Goal: Task Accomplishment & Management: Manage account settings

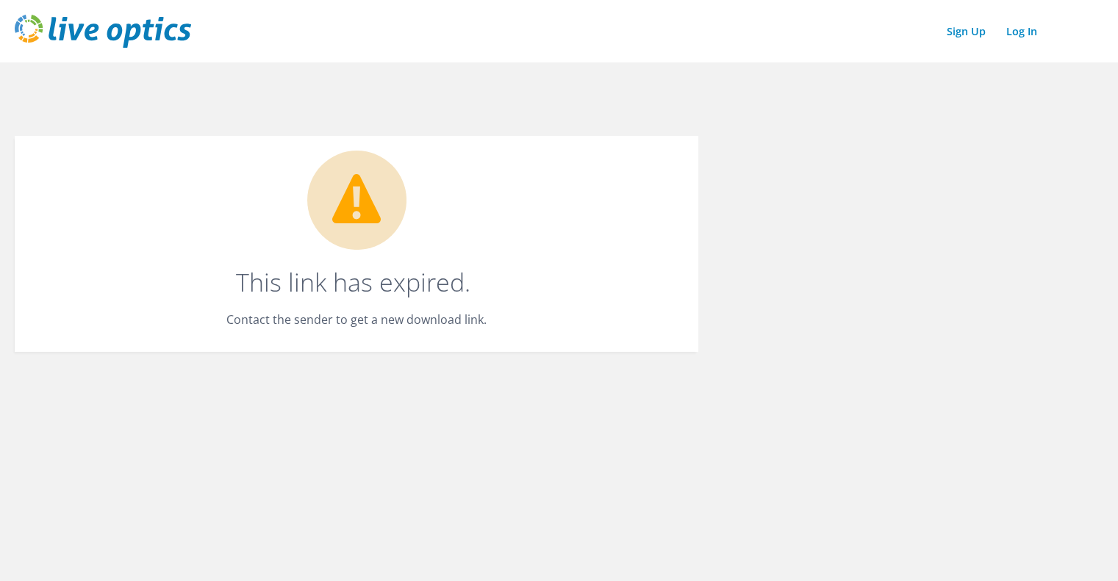
click at [74, 27] on img at bounding box center [103, 31] width 176 height 33
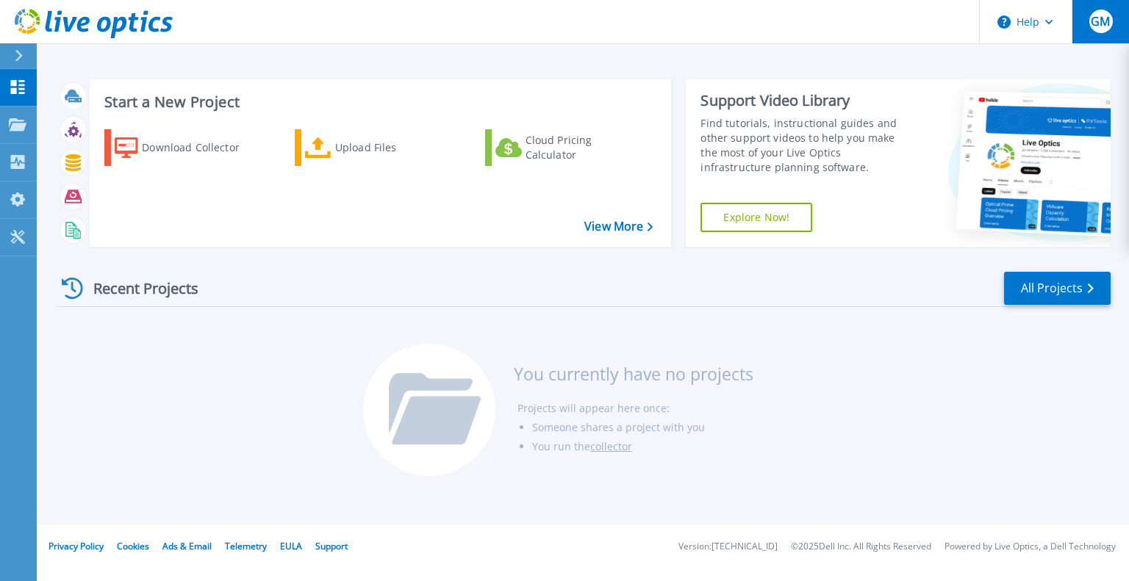
click at [1098, 26] on span "GM" at bounding box center [1100, 21] width 19 height 12
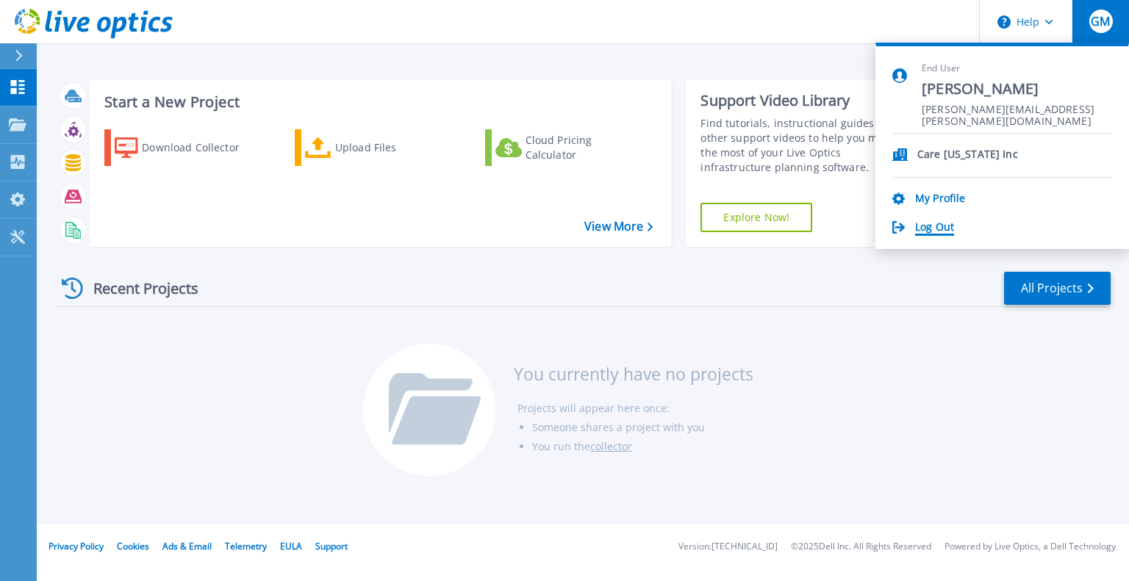
click at [942, 233] on link "Log Out" at bounding box center [934, 228] width 39 height 14
